Goal: Task Accomplishment & Management: Manage account settings

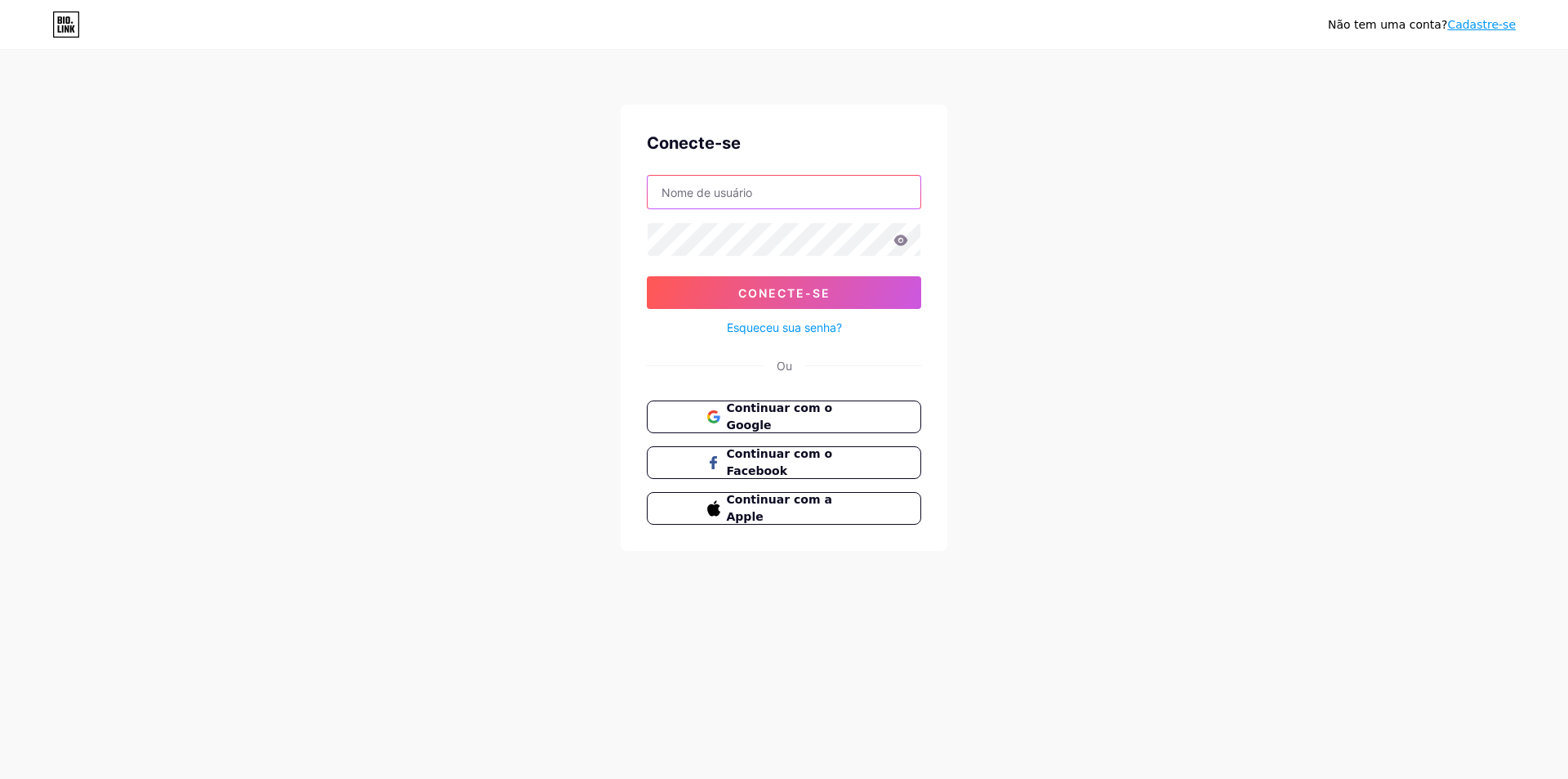
click at [729, 191] on input "text" at bounding box center [784, 191] width 273 height 33
type input "[EMAIL_ADDRESS][DOMAIN_NAME]"
click at [781, 293] on font "Conecte-se" at bounding box center [784, 293] width 92 height 14
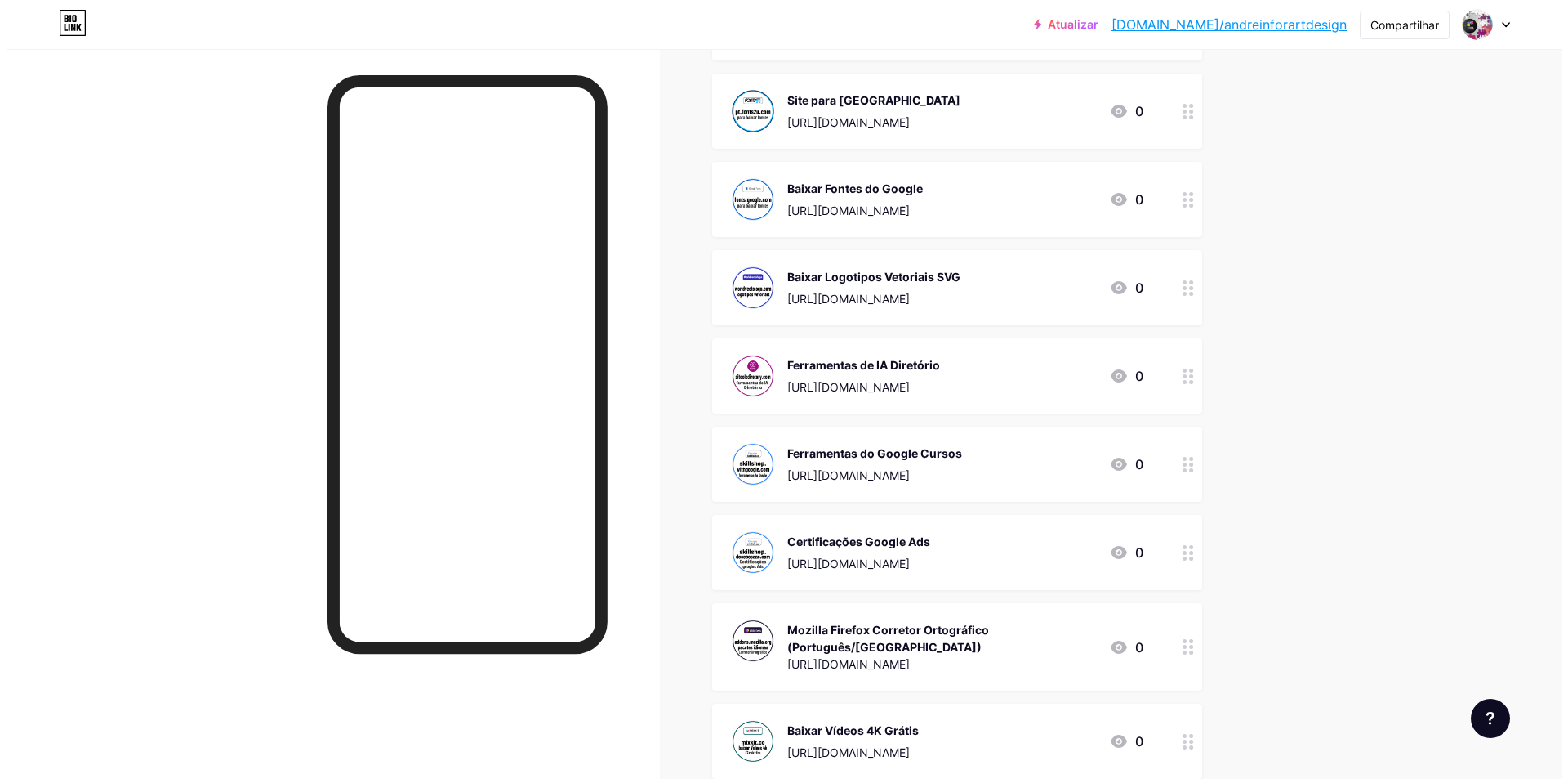
scroll to position [2139, 0]
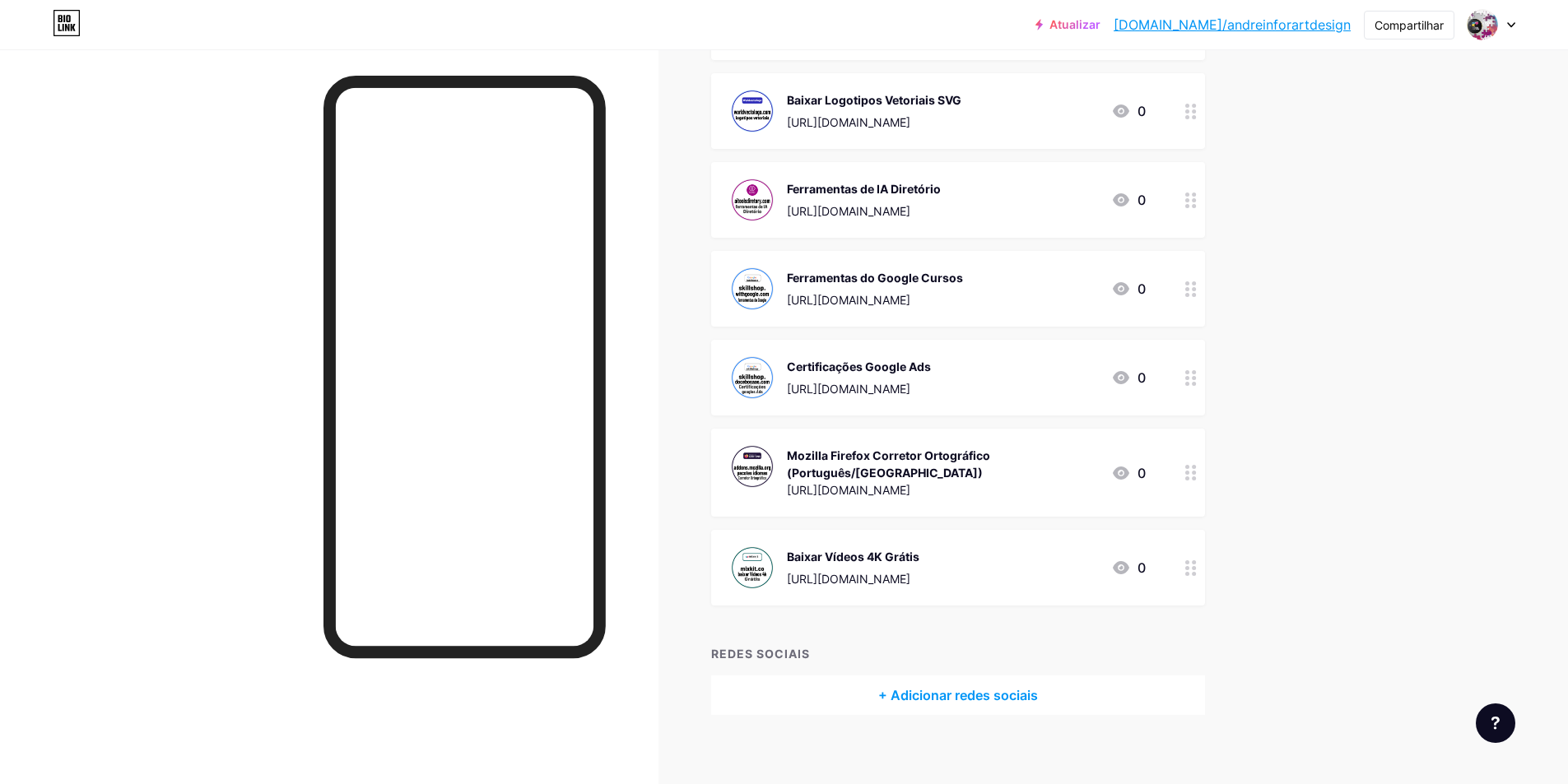
click at [968, 686] on font "+ Adicionar redes sociais" at bounding box center [958, 695] width 160 height 17
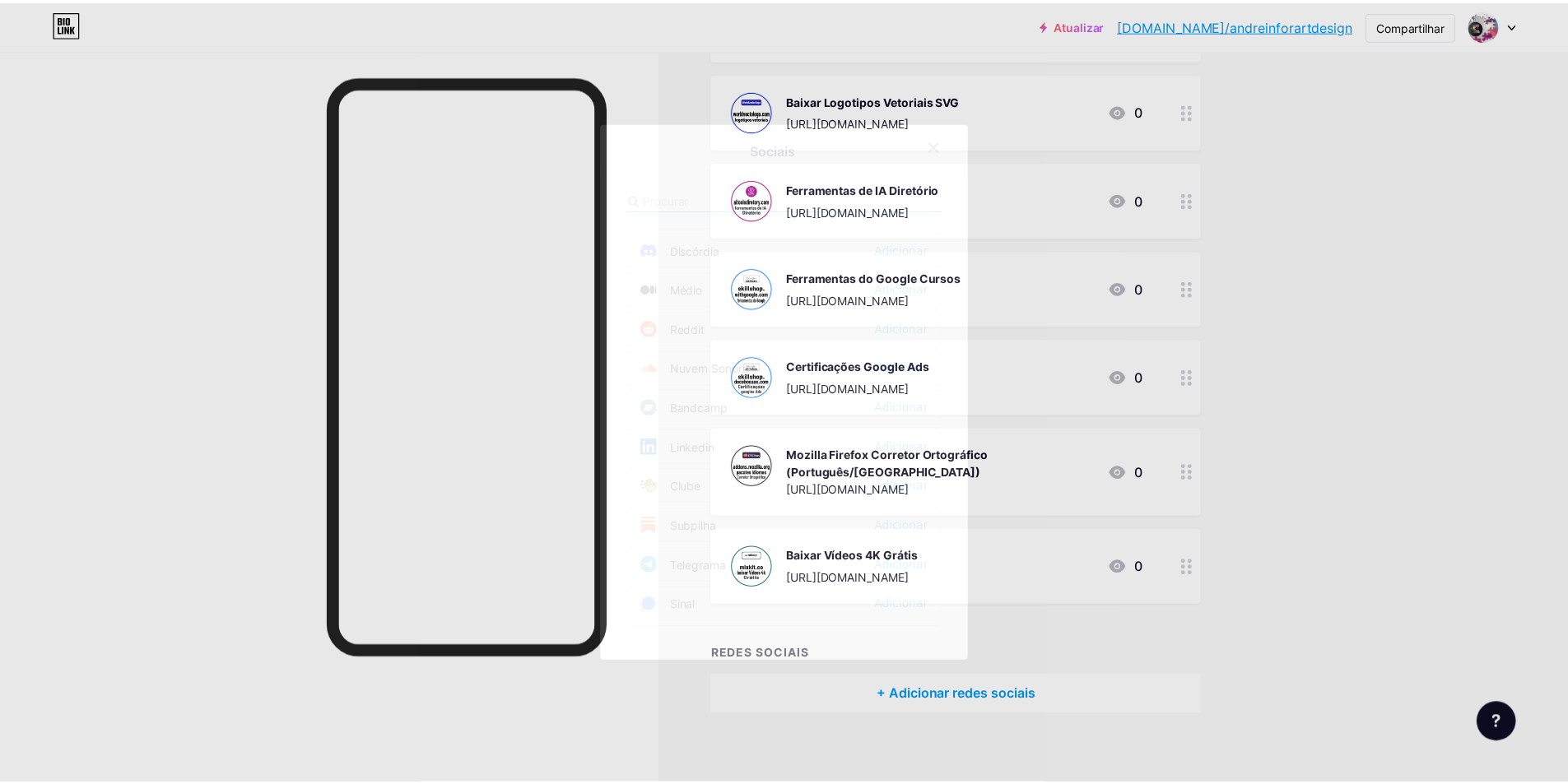
scroll to position [494, 0]
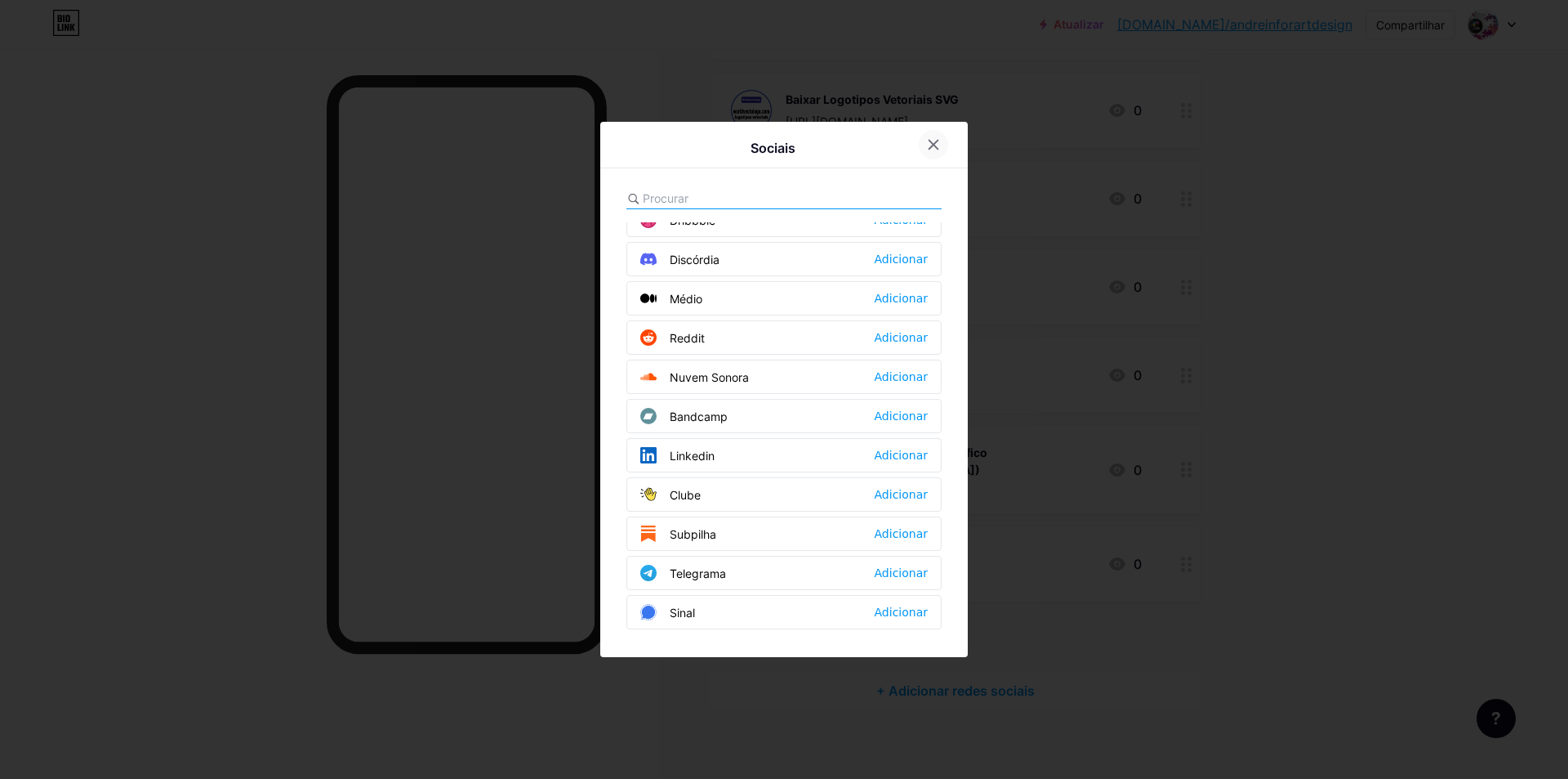
click at [939, 148] on icon at bounding box center [934, 145] width 13 height 13
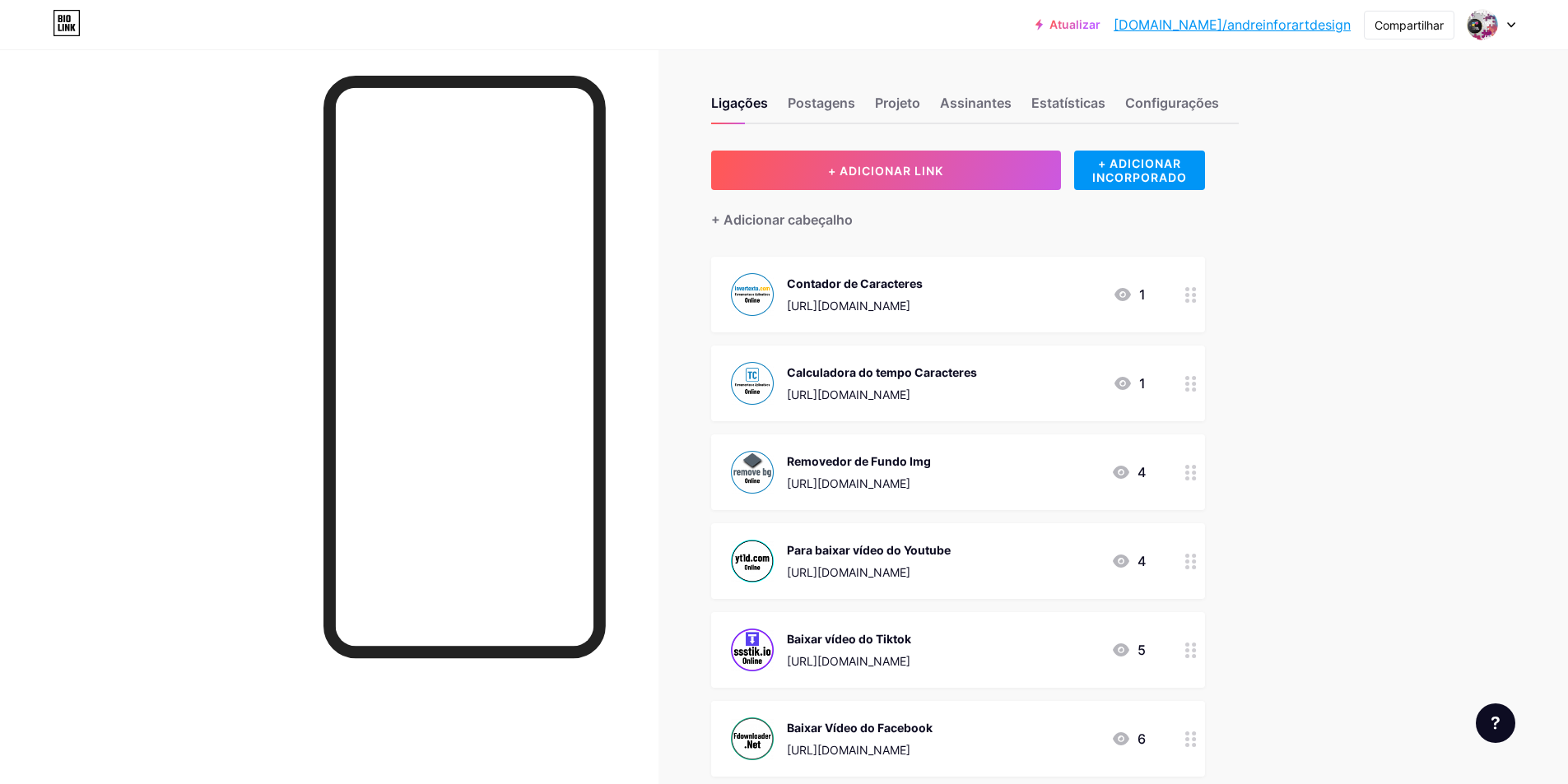
scroll to position [0, 0]
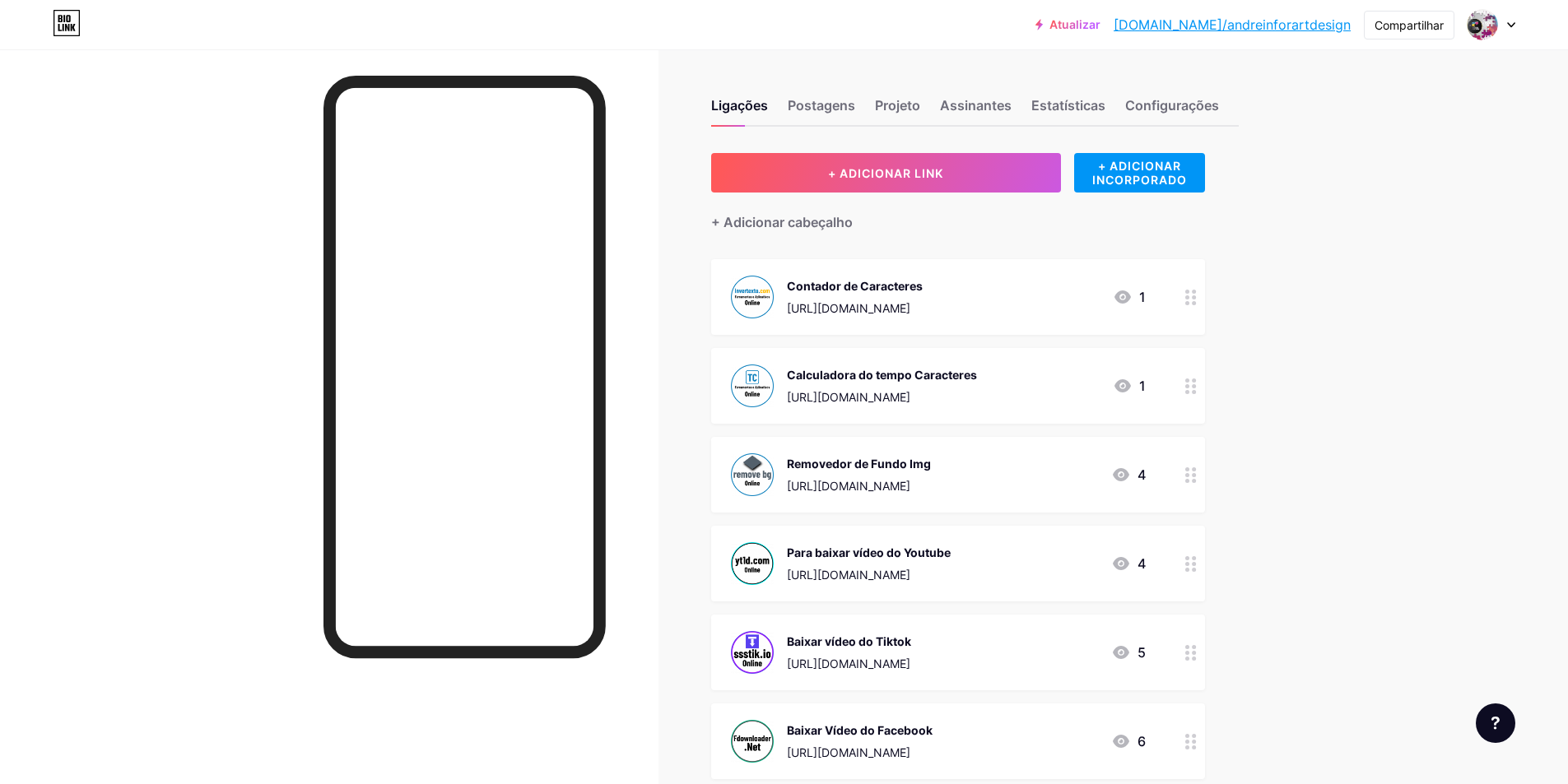
click at [1510, 27] on icon at bounding box center [1511, 24] width 8 height 6
click at [1374, 191] on font "Configurações de Conta" at bounding box center [1395, 186] width 138 height 14
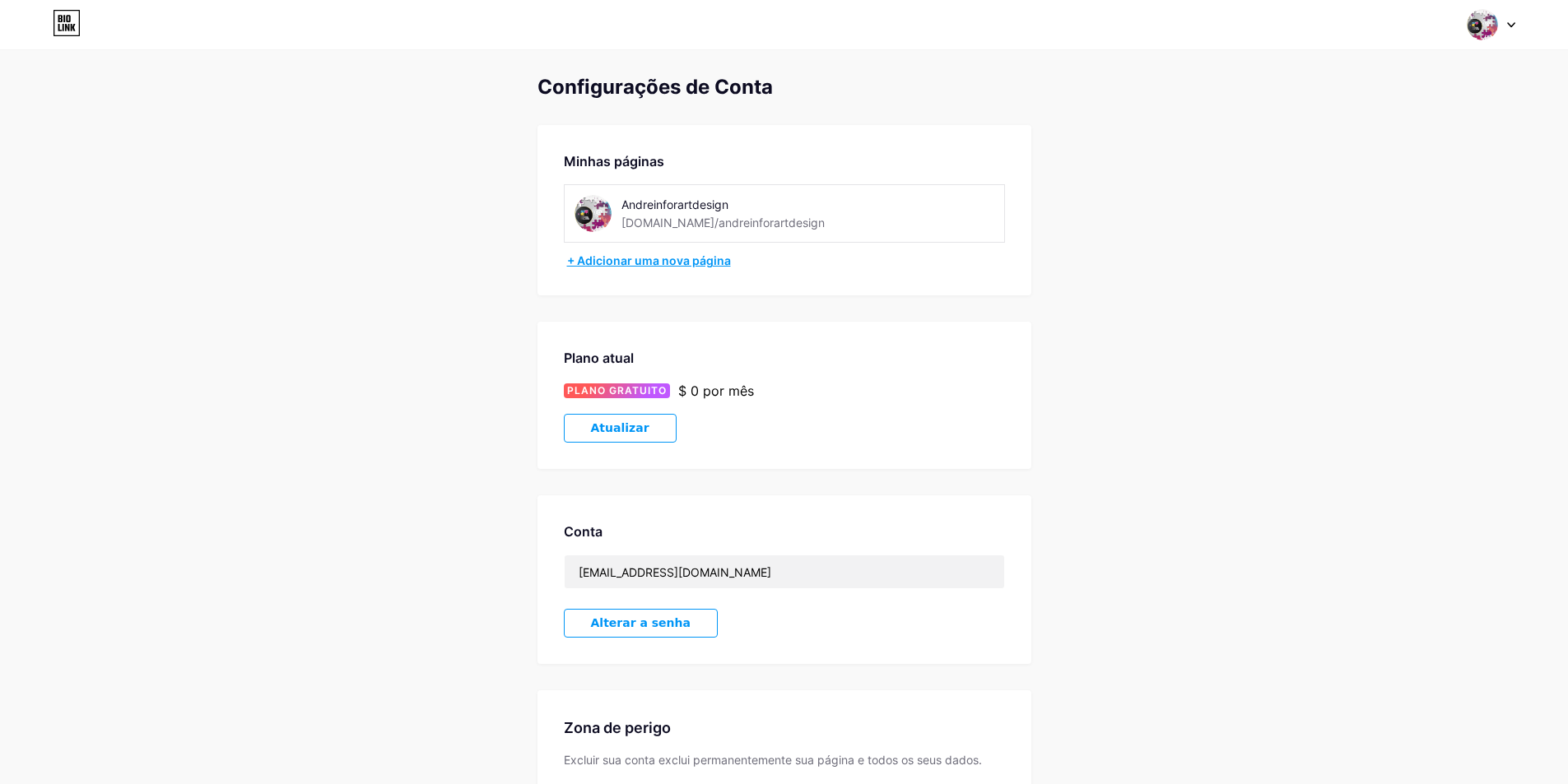
click at [635, 263] on font "+ Adicionar uma nova página" at bounding box center [649, 260] width 164 height 14
click at [1510, 24] on icon at bounding box center [1511, 24] width 8 height 6
click at [1358, 188] on font "Painel" at bounding box center [1343, 186] width 35 height 14
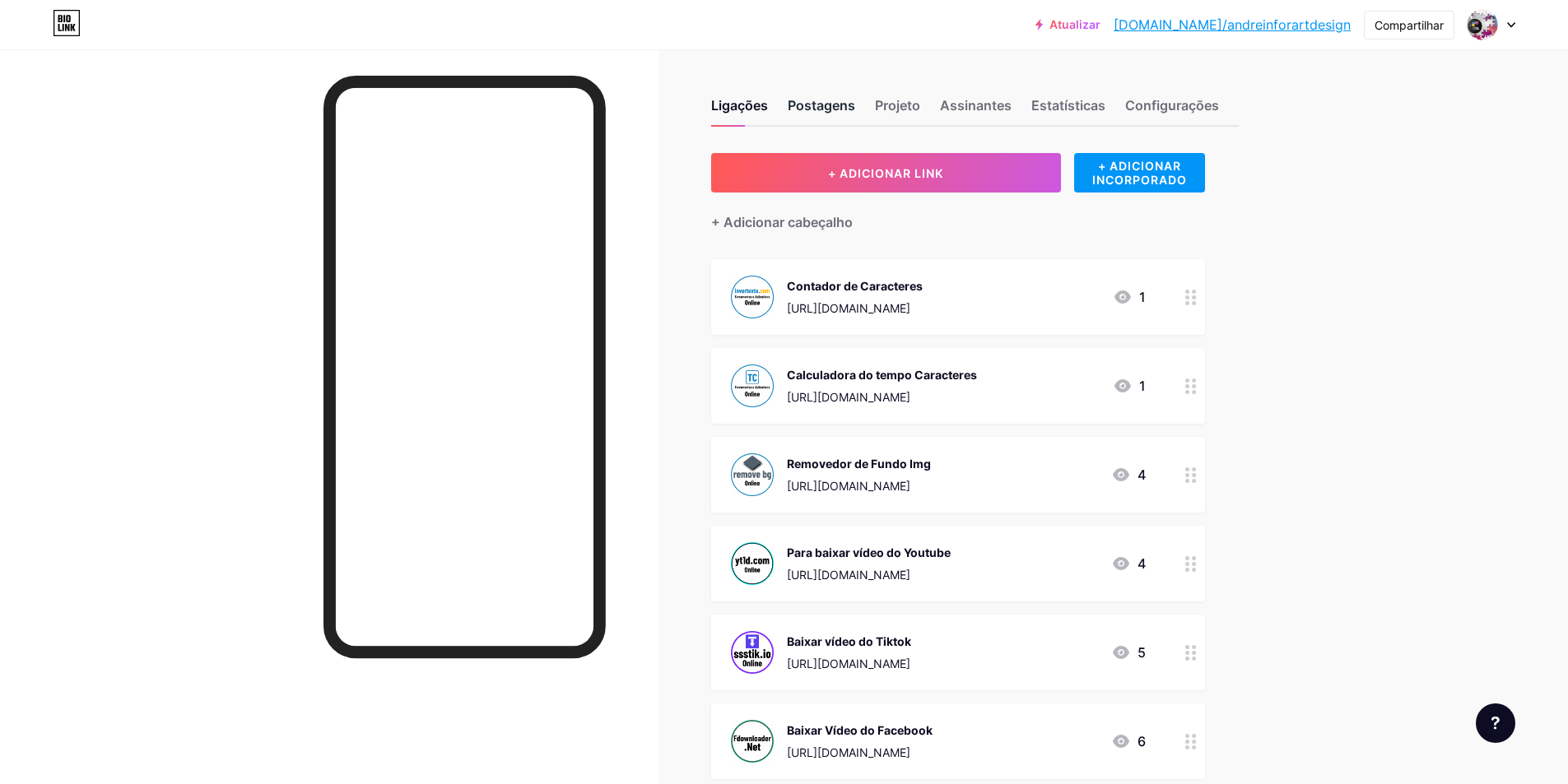
click at [830, 97] on font "Postagens" at bounding box center [821, 105] width 67 height 17
